Goal: Task Accomplishment & Management: Use online tool/utility

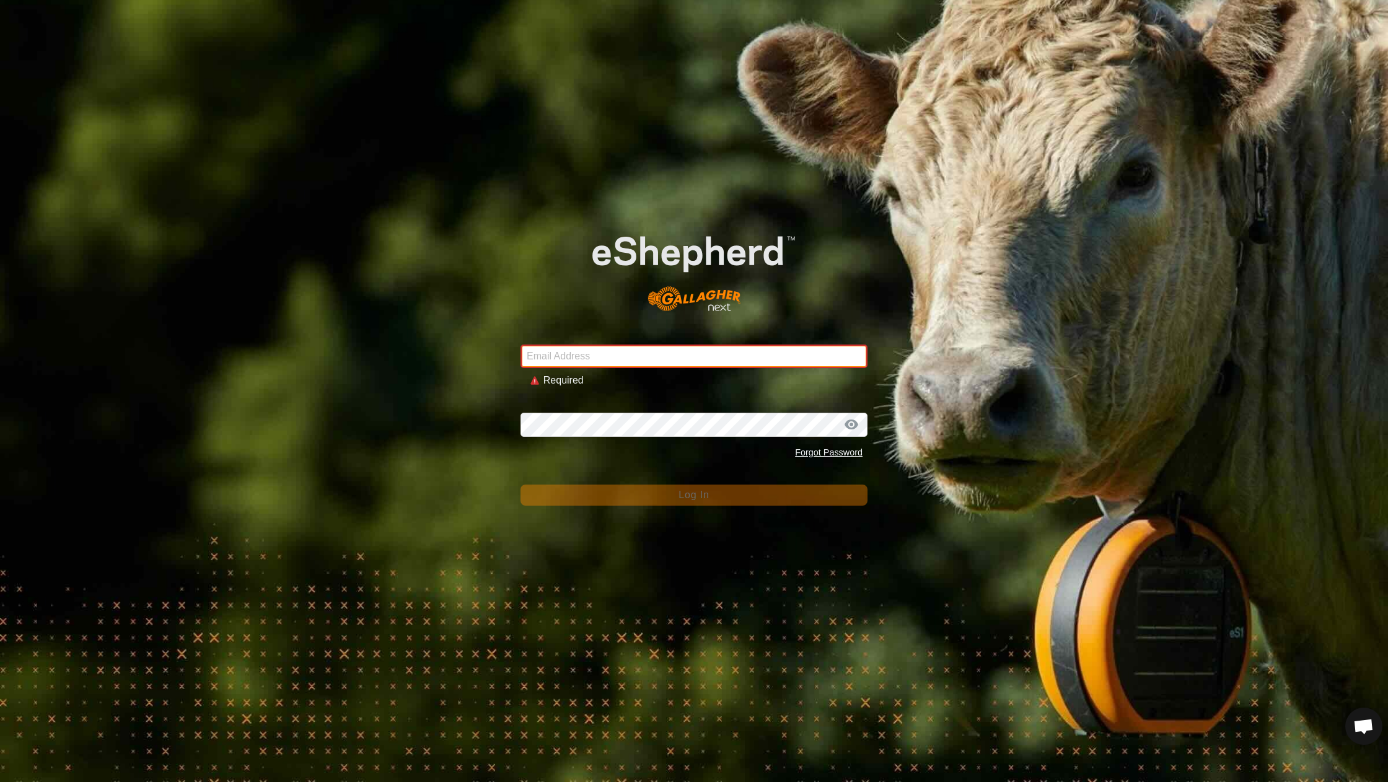
type input "[EMAIL_ADDRESS][DOMAIN_NAME]"
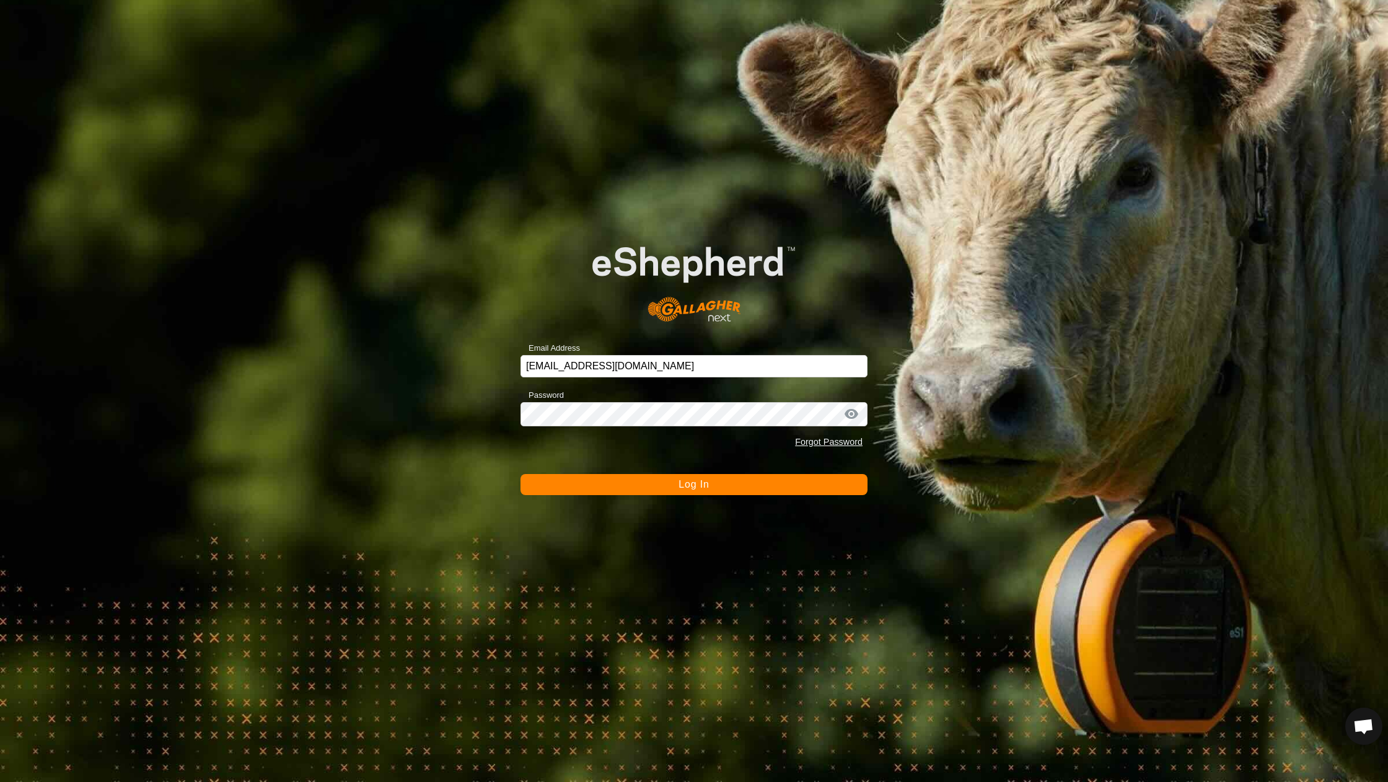
click at [647, 484] on button "Log In" at bounding box center [693, 484] width 347 height 21
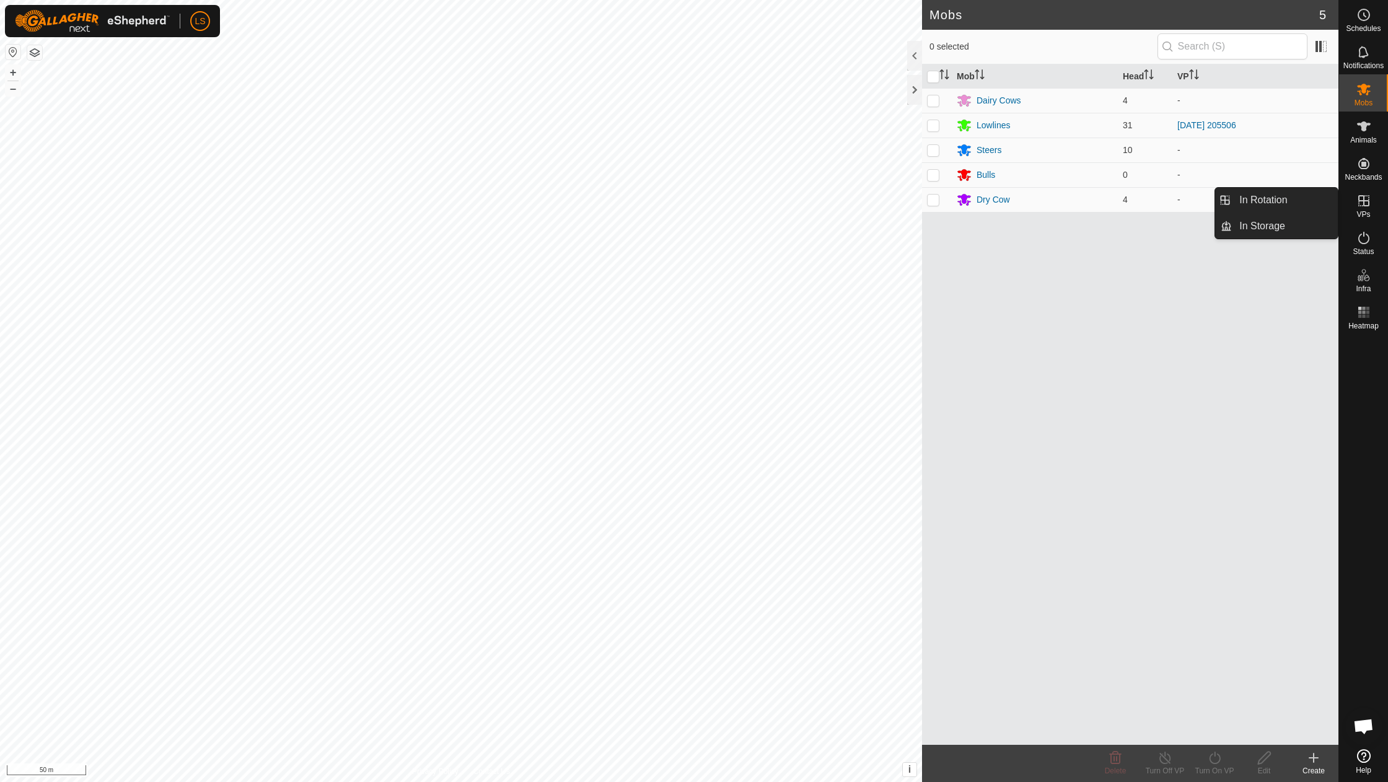
click at [1364, 211] on span "VPs" at bounding box center [1363, 214] width 14 height 7
click at [1240, 201] on link "In Rotation" at bounding box center [1285, 200] width 106 height 25
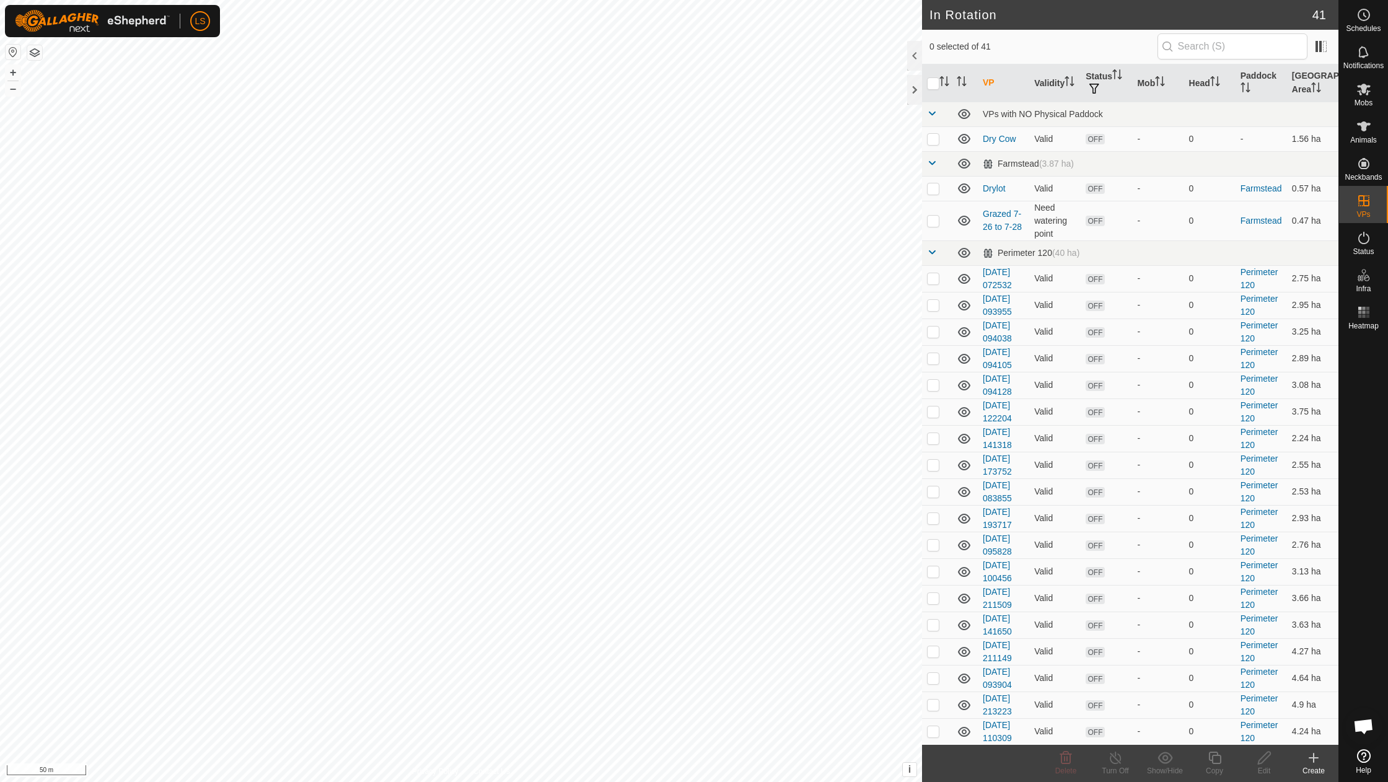
click at [1315, 757] on icon at bounding box center [1313, 757] width 15 height 15
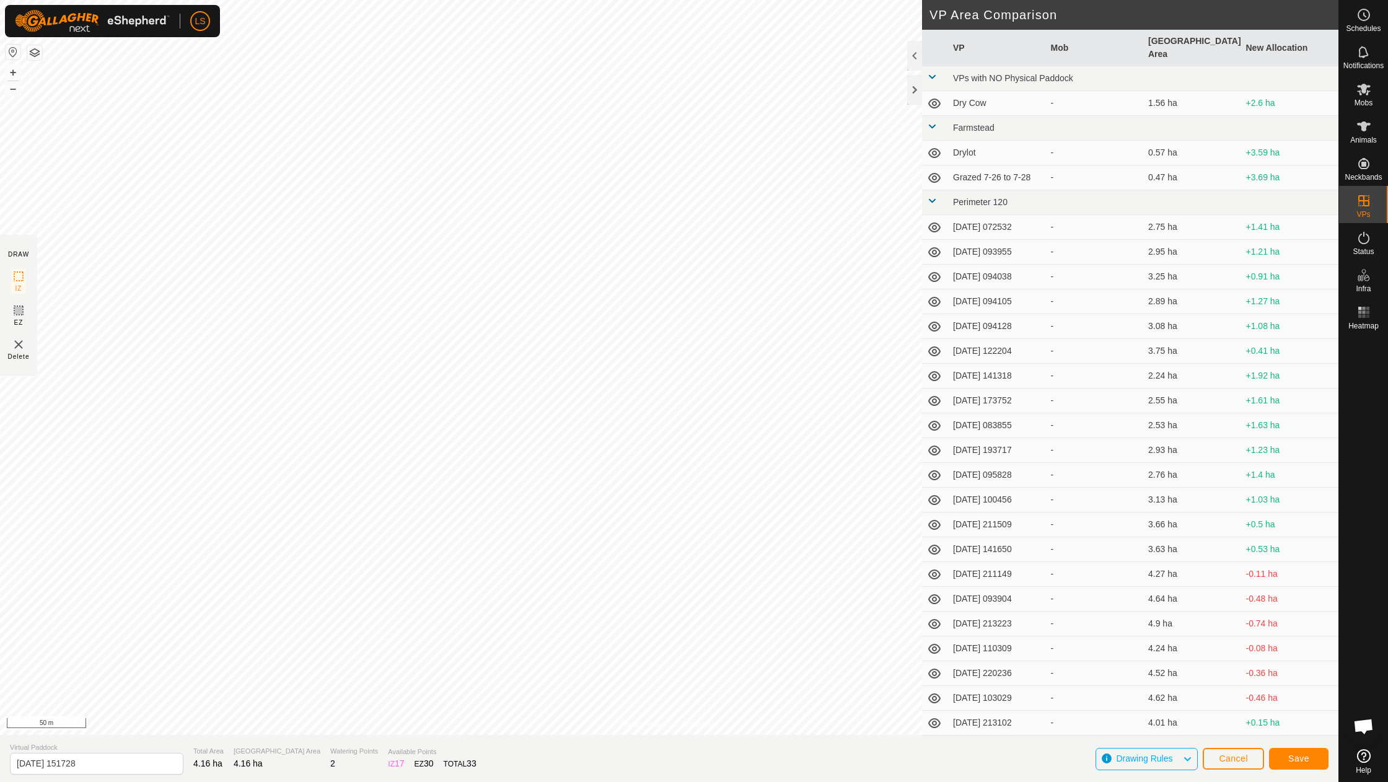
click at [1294, 750] on button "Save" at bounding box center [1298, 759] width 59 height 22
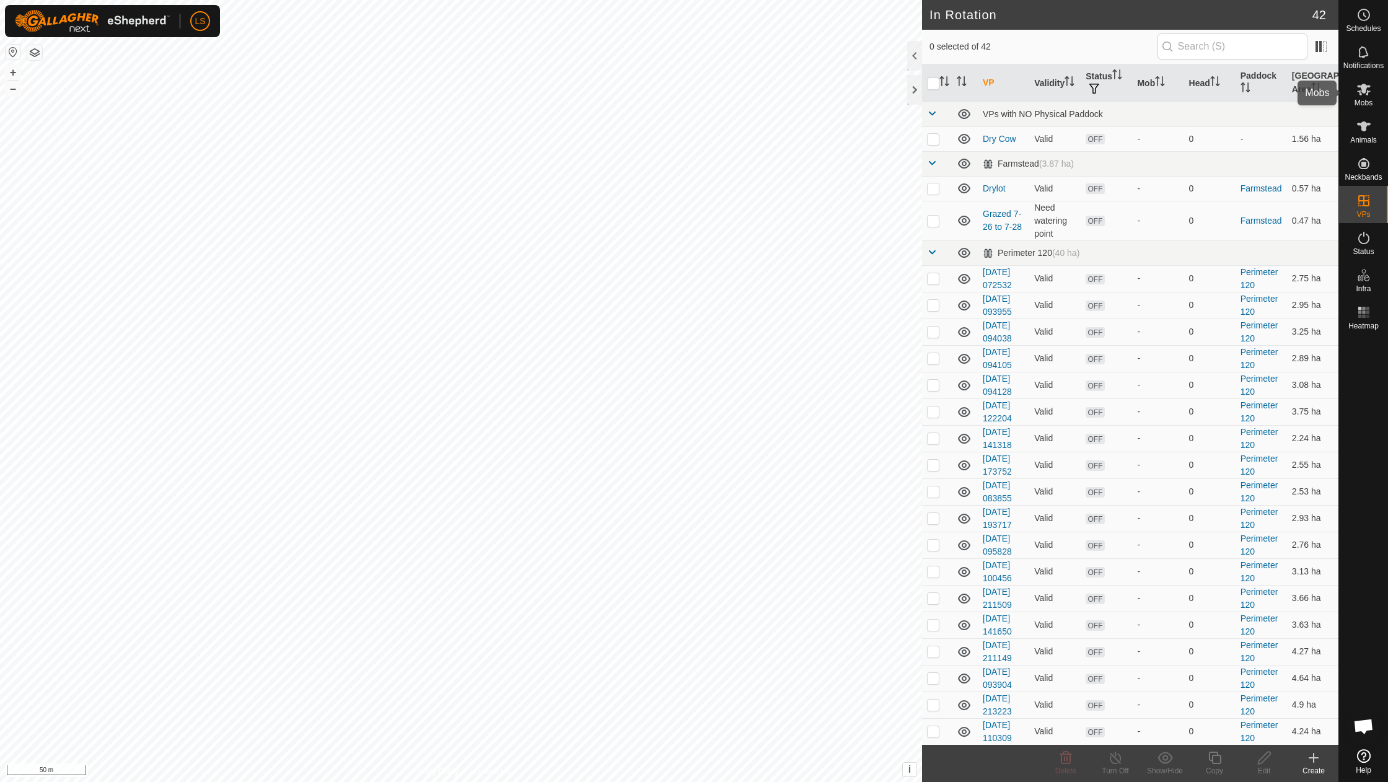
click at [1359, 89] on icon at bounding box center [1363, 89] width 15 height 15
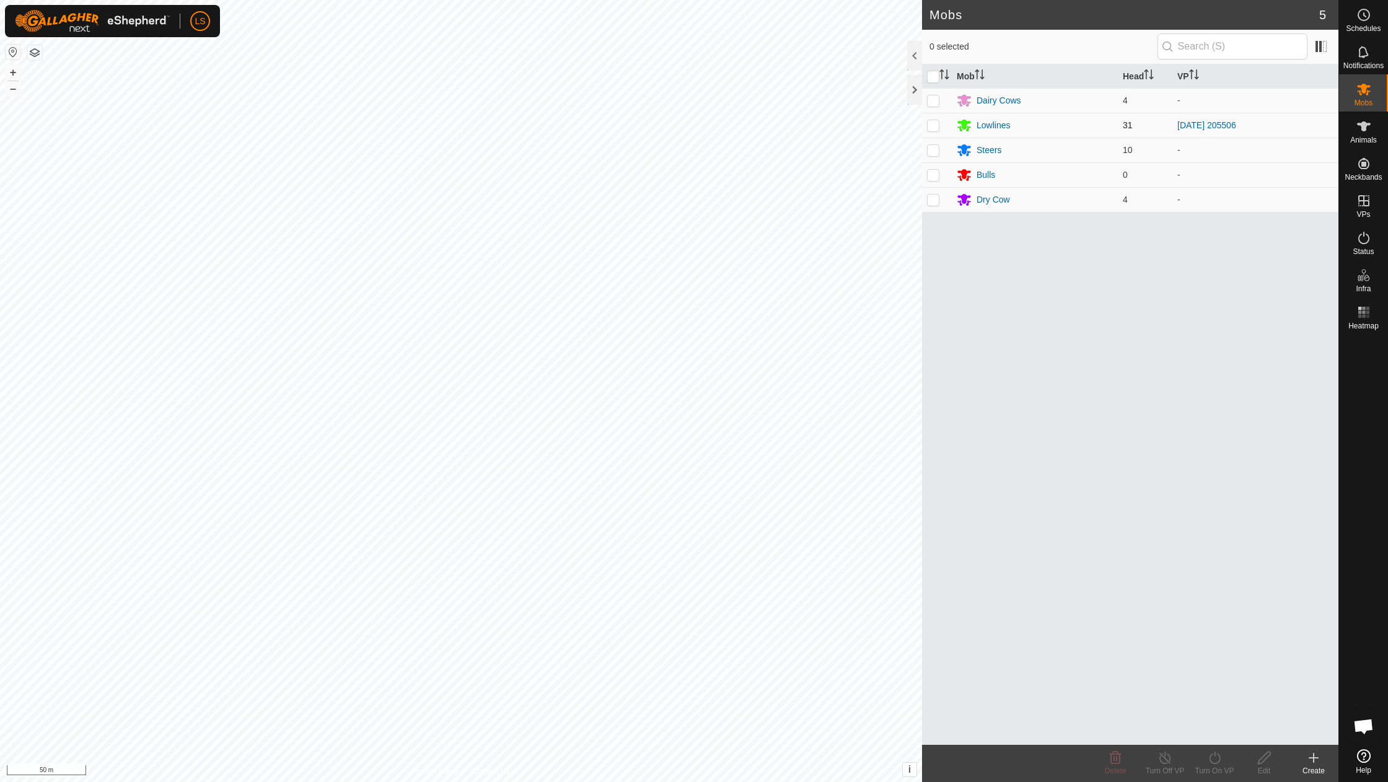
click at [932, 126] on p-checkbox at bounding box center [933, 125] width 12 height 10
checkbox input "true"
click at [1218, 758] on icon at bounding box center [1214, 757] width 15 height 15
click at [1214, 726] on link "Now" at bounding box center [1251, 730] width 123 height 25
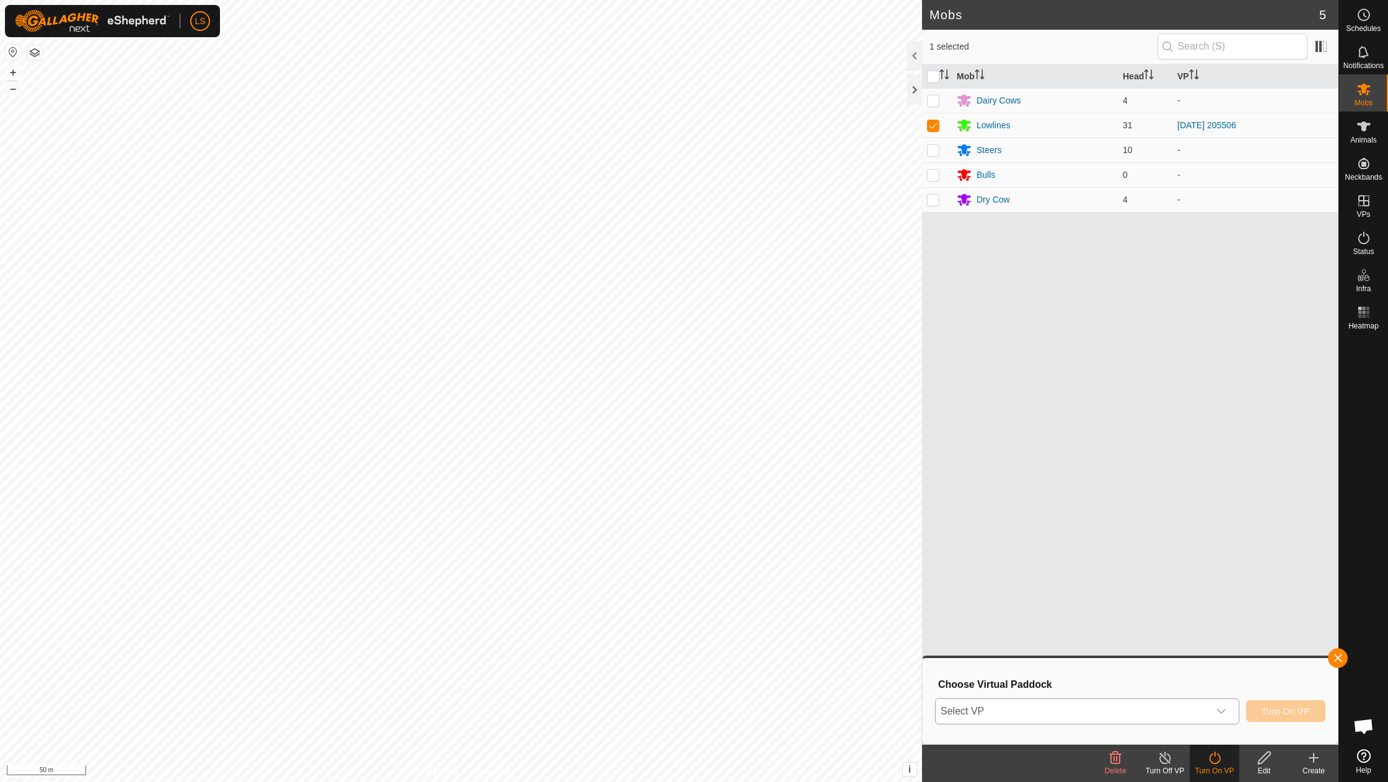
click at [1219, 709] on icon "dropdown trigger" at bounding box center [1221, 711] width 10 height 10
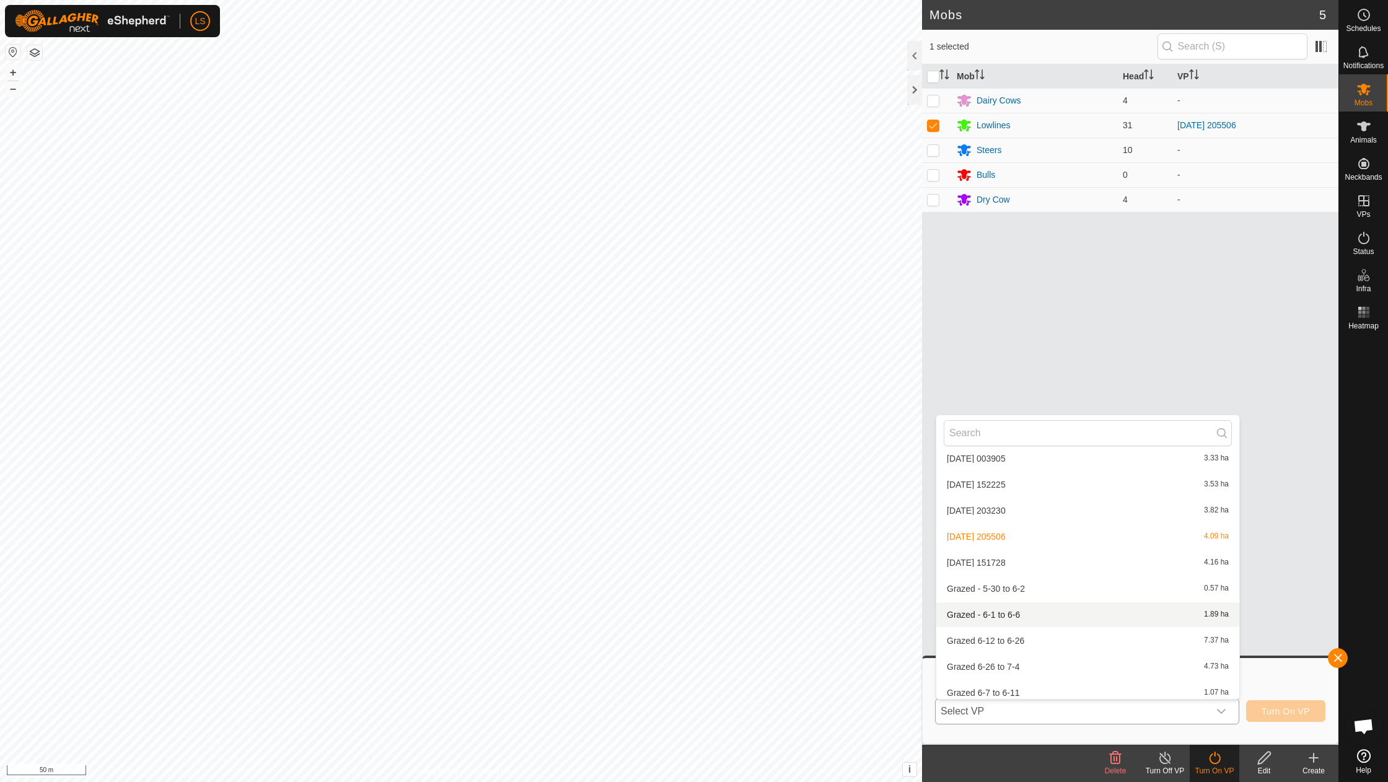
scroll to position [820, 0]
click at [1027, 525] on li "[DATE] 151728 4.16 ha" at bounding box center [1087, 535] width 303 height 25
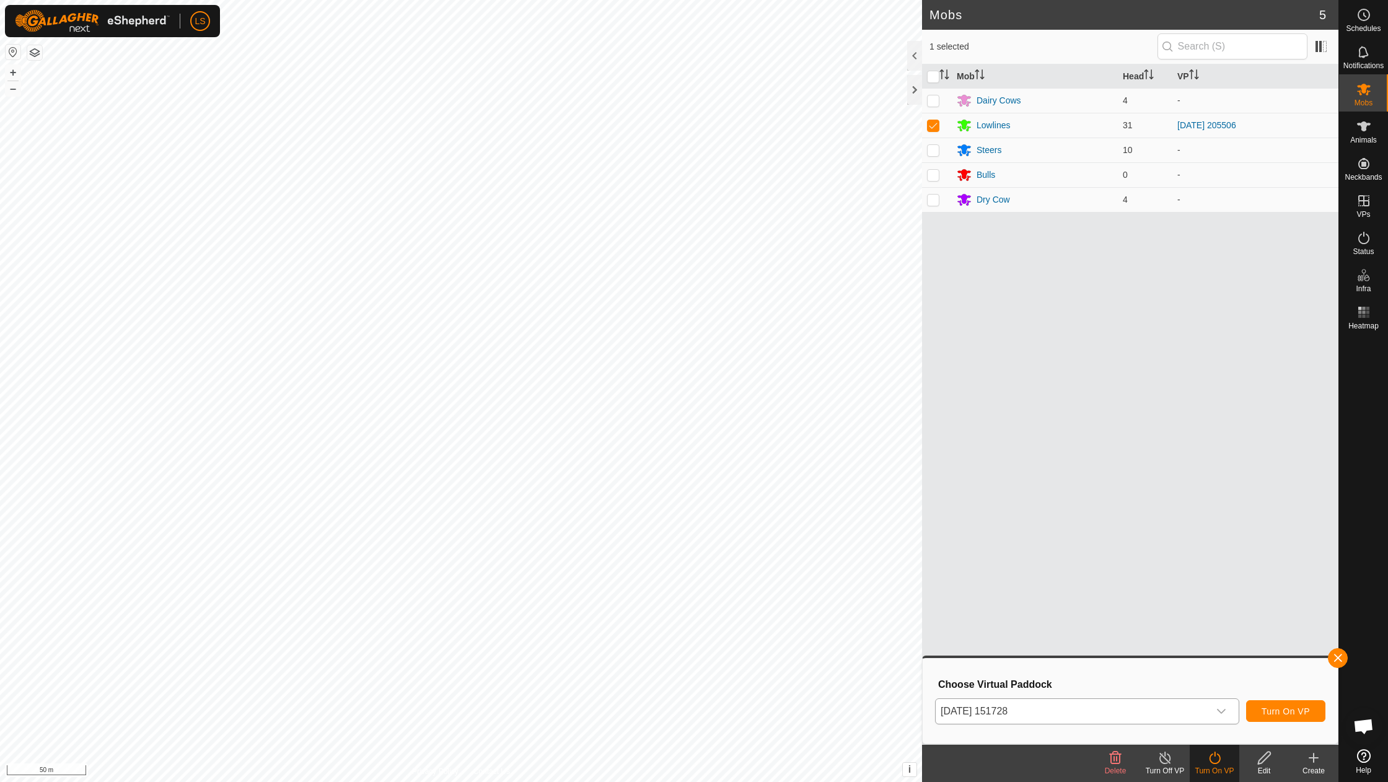
click at [1289, 707] on span "Turn On VP" at bounding box center [1285, 711] width 48 height 10
